Goal: Task Accomplishment & Management: Manage account settings

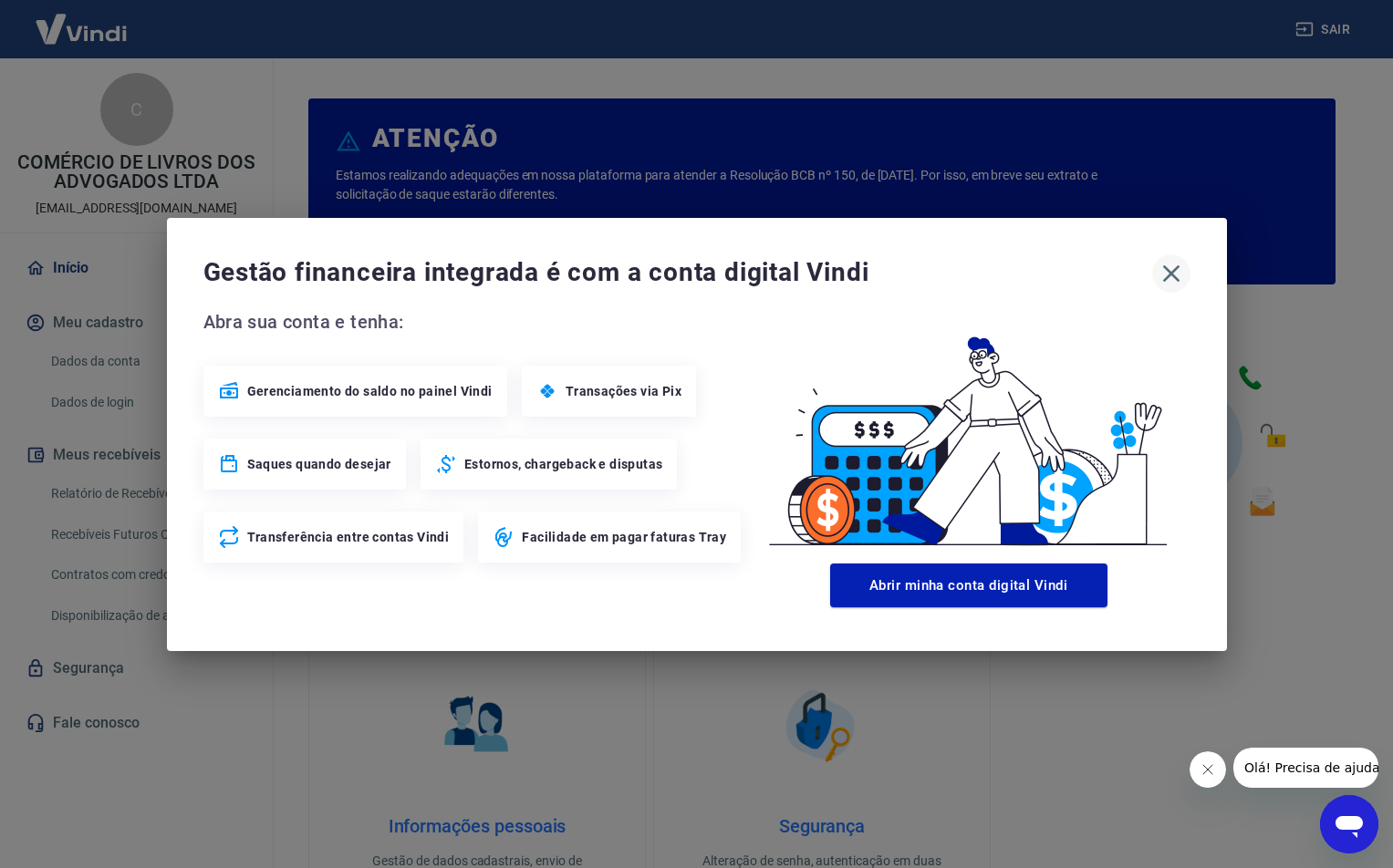
click at [1170, 277] on icon "button" at bounding box center [1170, 273] width 30 height 30
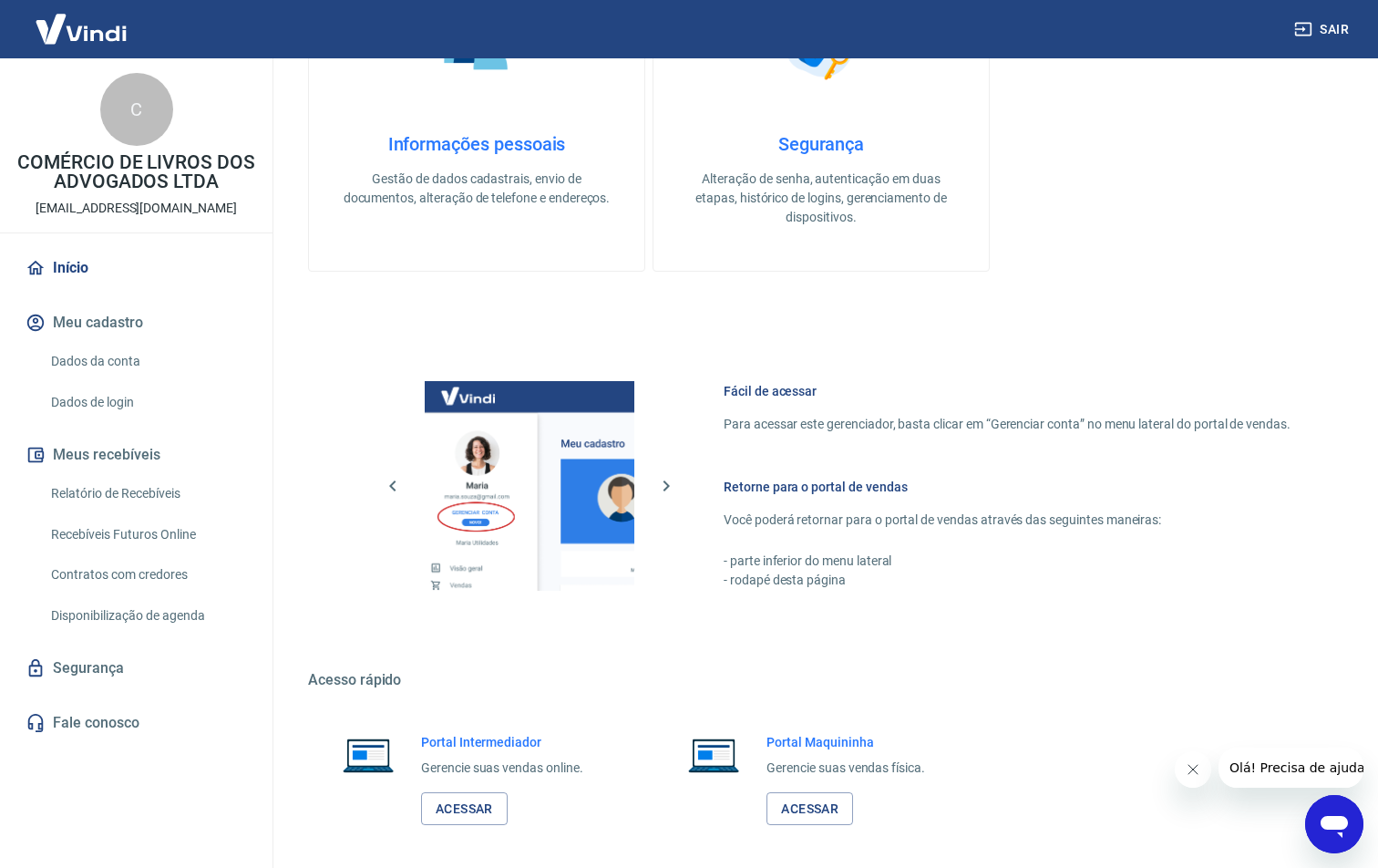
scroll to position [761, 0]
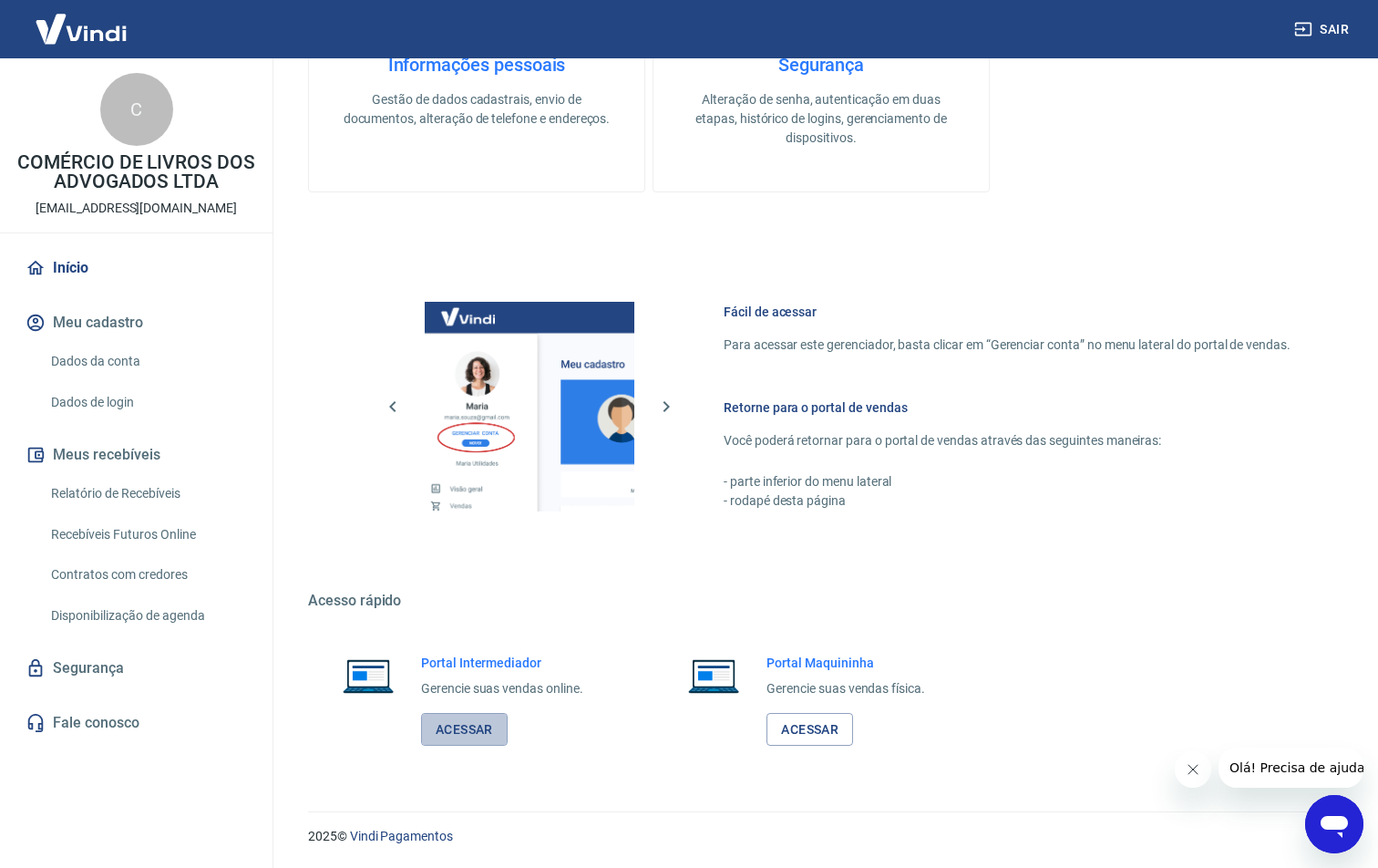
drag, startPoint x: 466, startPoint y: 720, endPoint x: 485, endPoint y: 711, distance: 21.0
click at [468, 721] on link "Acessar" at bounding box center [464, 729] width 87 height 33
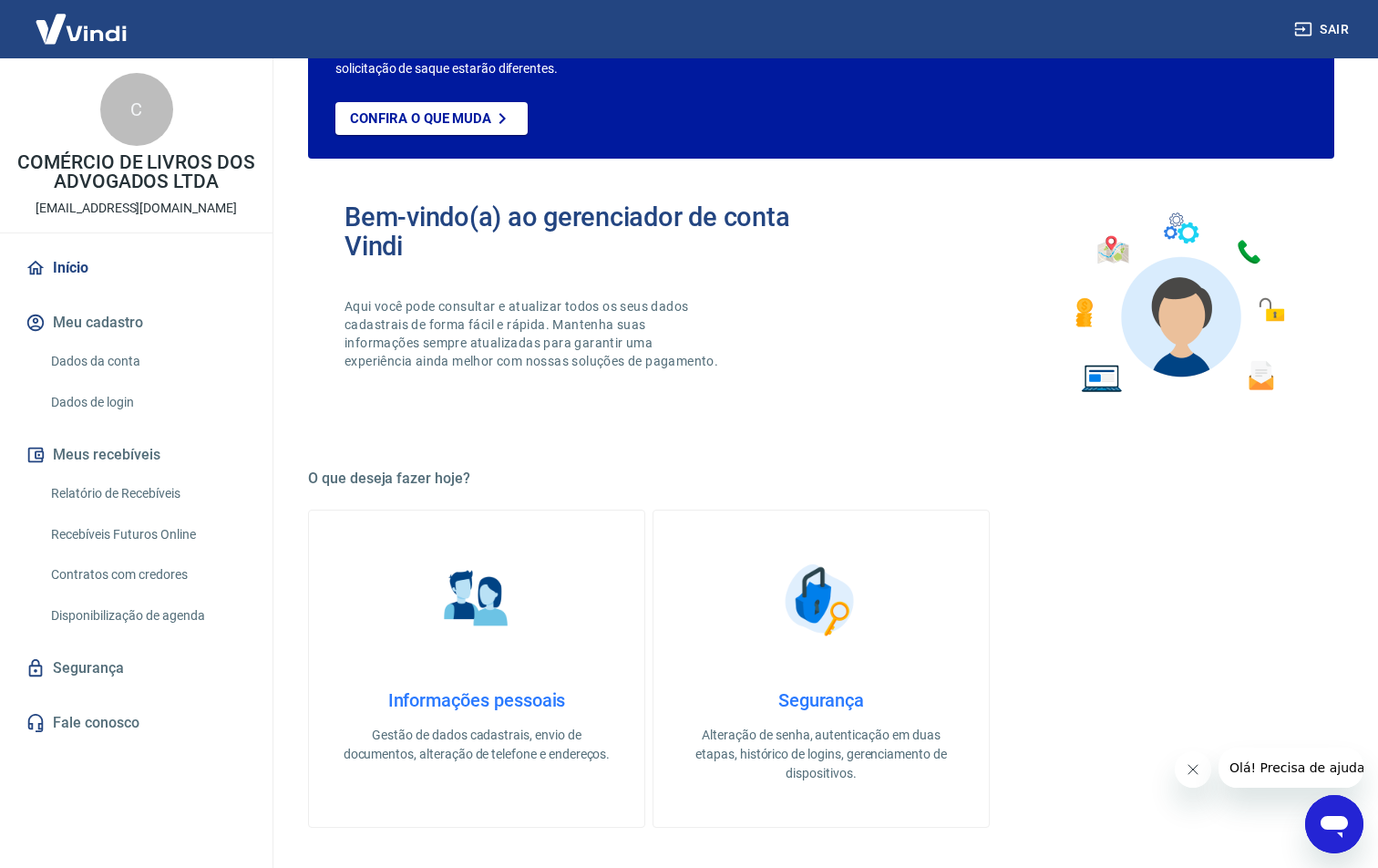
scroll to position [123, 0]
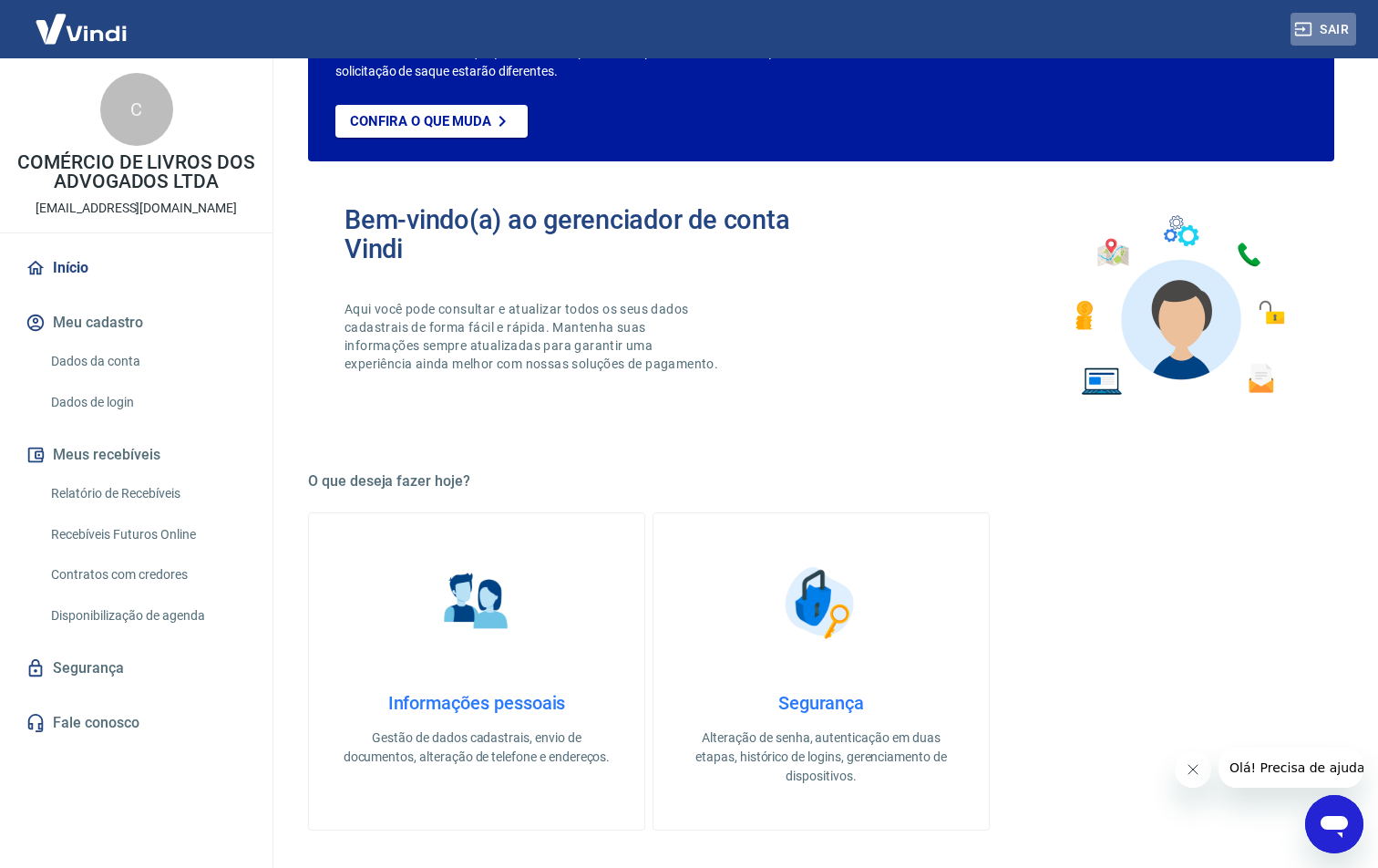
click at [1327, 21] on button "Sair" at bounding box center [1324, 29] width 66 height 33
